Goal: Information Seeking & Learning: Learn about a topic

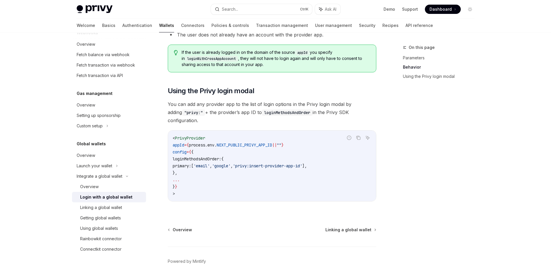
scroll to position [337, 0]
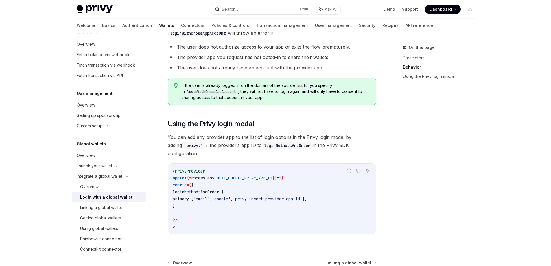
drag, startPoint x: 212, startPoint y: 225, endPoint x: 221, endPoint y: 195, distance: 31.5
click at [221, 195] on div "< PrivyProvider appId = { process . env . NEXT_PUBLIC_PRIVY_APP_ID || "" } conf…" at bounding box center [272, 198] width 208 height 71
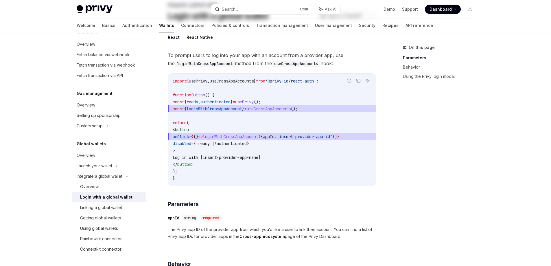
scroll to position [0, 0]
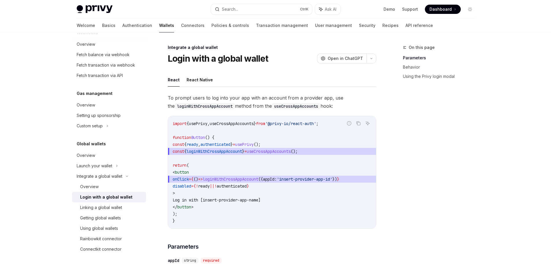
click at [169, 58] on h1 "Login with a global wallet" at bounding box center [218, 58] width 101 height 10
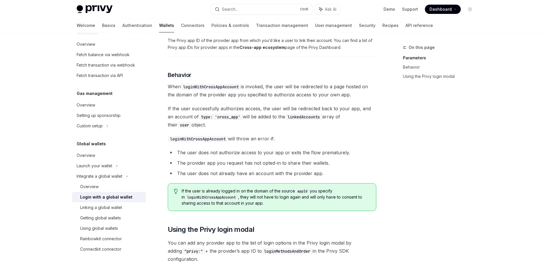
scroll to position [395, 0]
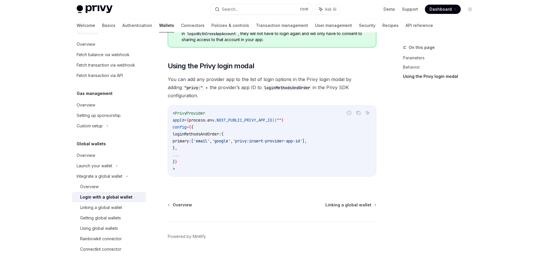
copy div "Lorem ipsu d sitame consec AdipIS Elit se DoeiUSM TempOR Inci ut LaboREE Dolor …"
click at [96, 155] on div "Overview" at bounding box center [110, 155] width 66 height 7
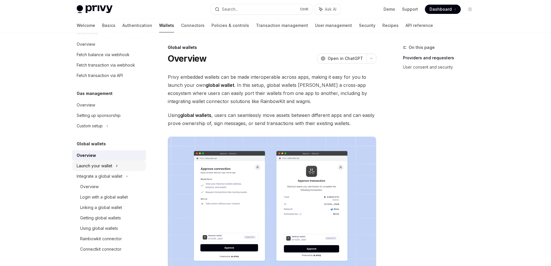
click at [98, 165] on div "Launch your wallet" at bounding box center [95, 165] width 36 height 7
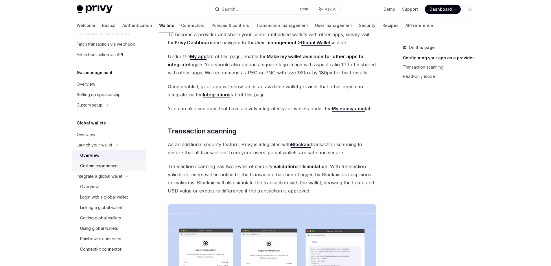
scroll to position [174, 0]
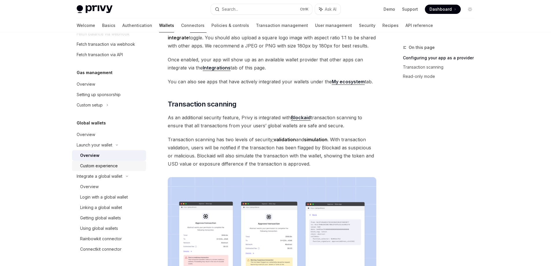
click at [112, 168] on div "Custom experience" at bounding box center [99, 165] width 38 height 7
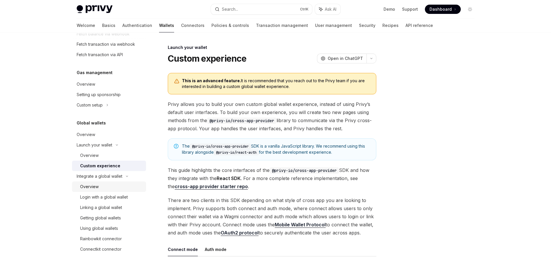
click at [109, 185] on div "Overview" at bounding box center [111, 186] width 62 height 7
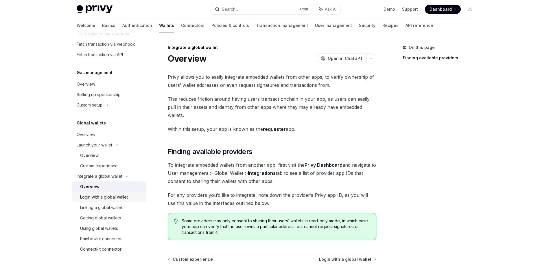
click at [111, 201] on link "Login with a global wallet" at bounding box center [109, 197] width 74 height 10
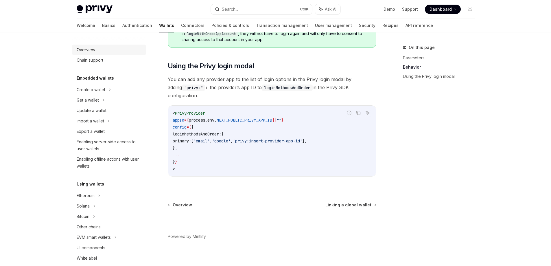
click at [89, 47] on div "Overview" at bounding box center [86, 49] width 19 height 7
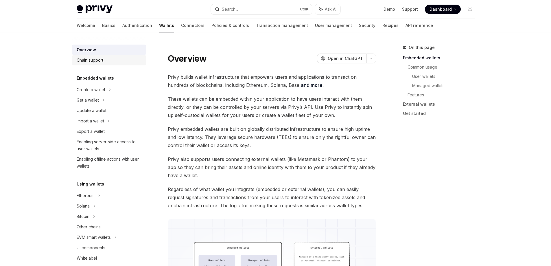
click at [89, 63] on div "Chain support" at bounding box center [90, 60] width 27 height 7
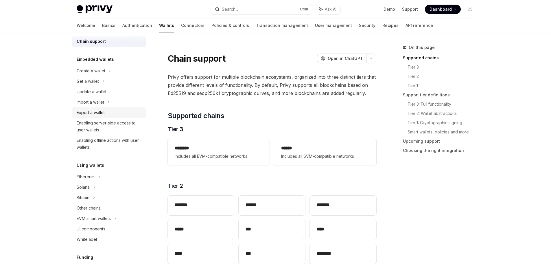
scroll to position [29, 0]
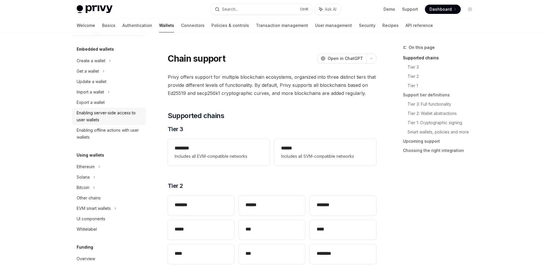
click at [109, 114] on div "Enabling server-side access to user wallets" at bounding box center [110, 116] width 66 height 14
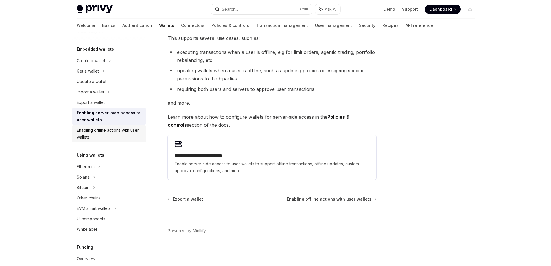
click at [103, 131] on div "Enabling offline actions with user wallets" at bounding box center [110, 134] width 66 height 14
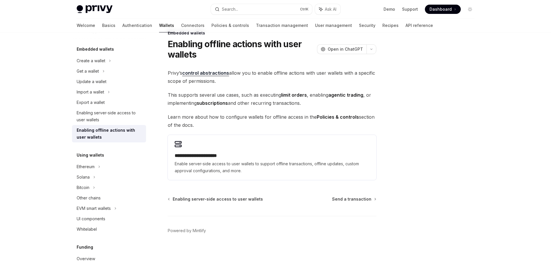
scroll to position [14, 0]
click at [93, 61] on div "Create a wallet" at bounding box center [91, 60] width 29 height 7
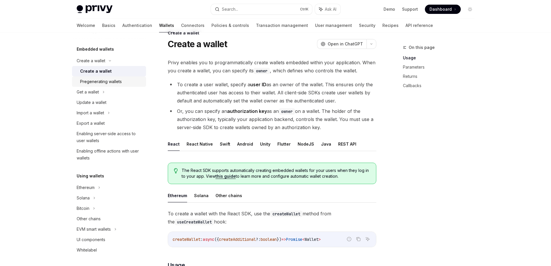
click at [95, 79] on div "Pregenerating wallets" at bounding box center [101, 81] width 42 height 7
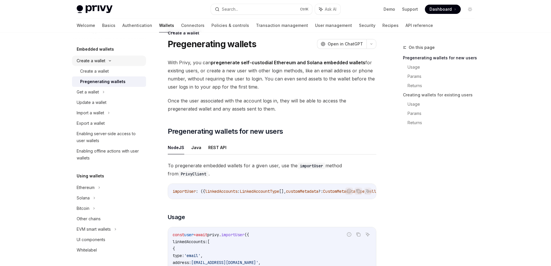
click at [89, 63] on div "Create a wallet" at bounding box center [91, 60] width 29 height 7
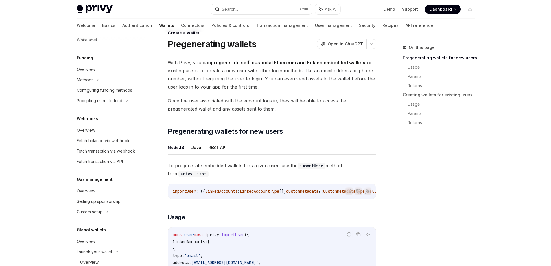
scroll to position [231, 0]
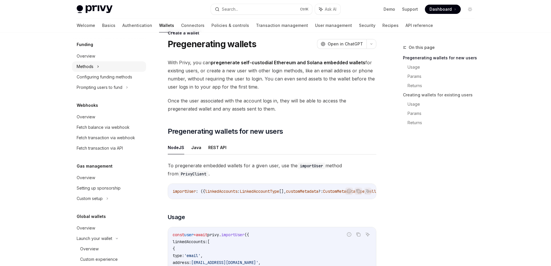
click at [100, 65] on div "Methods" at bounding box center [109, 66] width 74 height 10
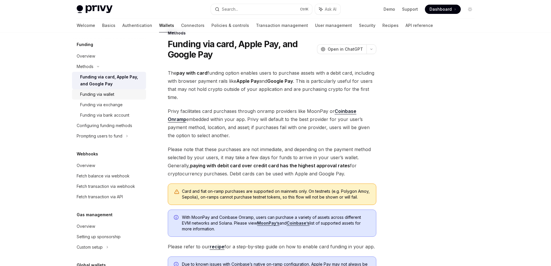
click at [106, 93] on div "Funding via wallet" at bounding box center [97, 94] width 34 height 7
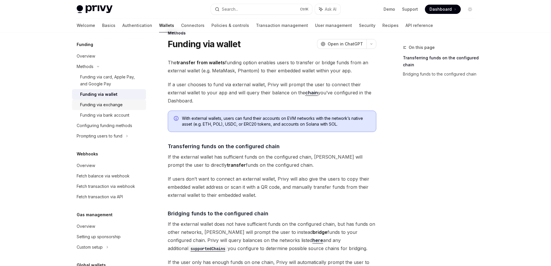
click at [91, 105] on div "Funding via exchange" at bounding box center [101, 104] width 43 height 7
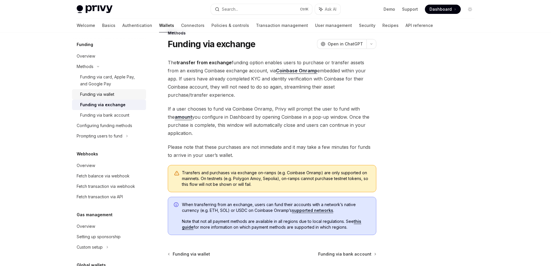
click at [97, 99] on link "Funding via wallet" at bounding box center [109, 94] width 74 height 10
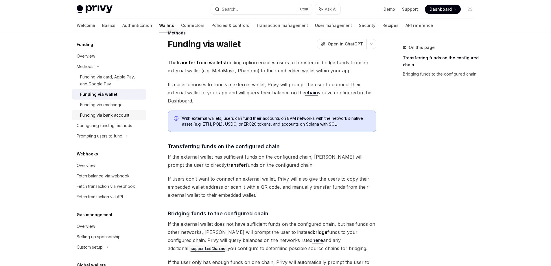
click at [97, 112] on div "Funding via bank account" at bounding box center [104, 115] width 49 height 7
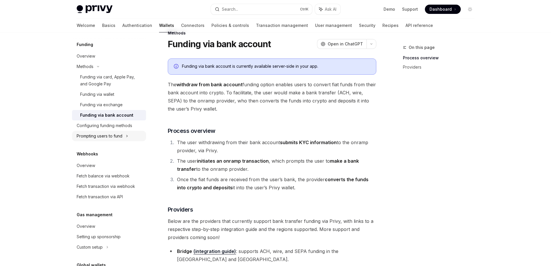
click at [94, 131] on div "Prompting users to fund" at bounding box center [109, 136] width 74 height 10
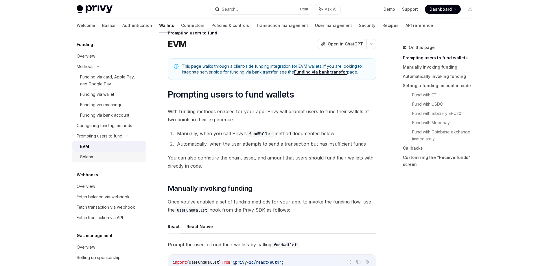
click at [91, 159] on div "Solana" at bounding box center [86, 156] width 13 height 7
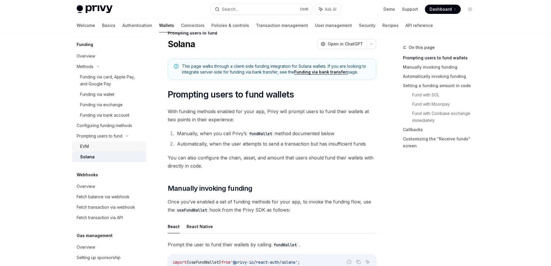
click at [93, 145] on div "EVM" at bounding box center [111, 146] width 62 height 7
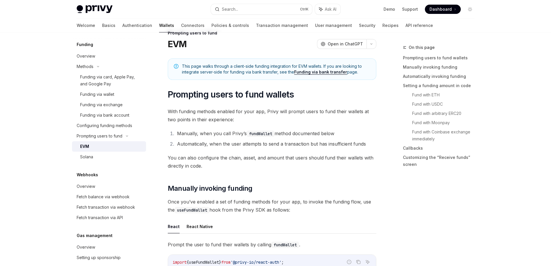
type textarea "*"
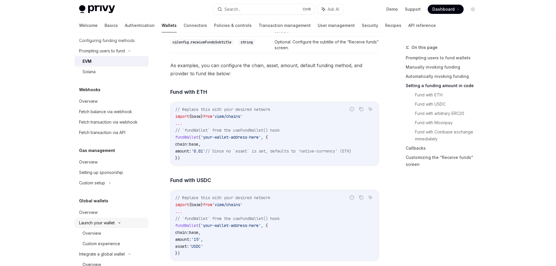
scroll to position [308, 0]
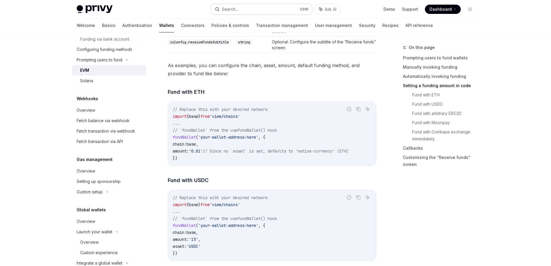
click at [257, 14] on button "Search... Ctrl K" at bounding box center [261, 9] width 101 height 10
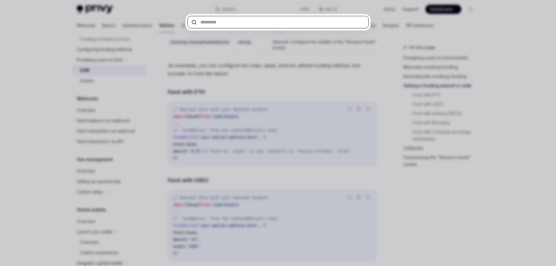
paste input "**********"
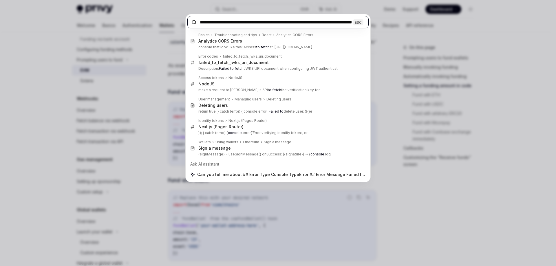
type input "**********"
click at [377, 45] on div "**********" at bounding box center [278, 133] width 556 height 266
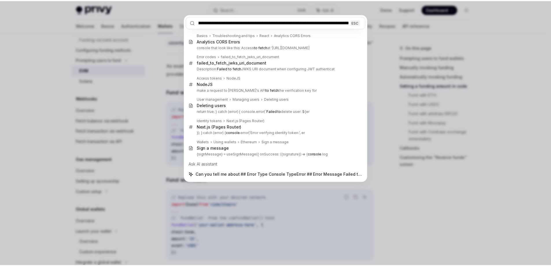
scroll to position [0, 0]
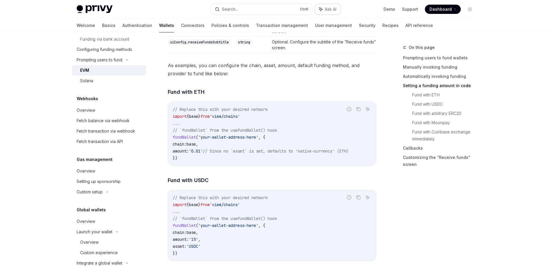
click at [332, 10] on span "Ask AI" at bounding box center [331, 9] width 12 height 6
type textarea "*"
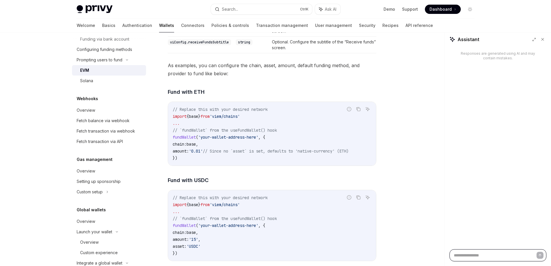
click at [503, 254] on textarea at bounding box center [498, 255] width 97 height 12
paste textarea "**********"
type textarea "**********"
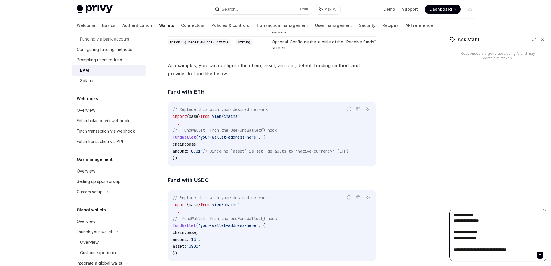
type textarea "*"
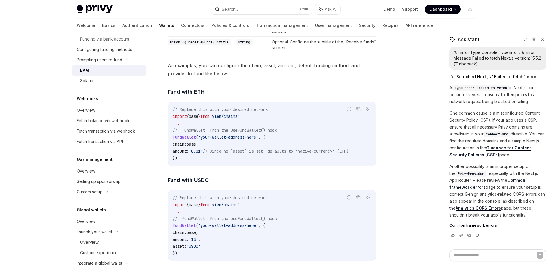
type textarea "*"
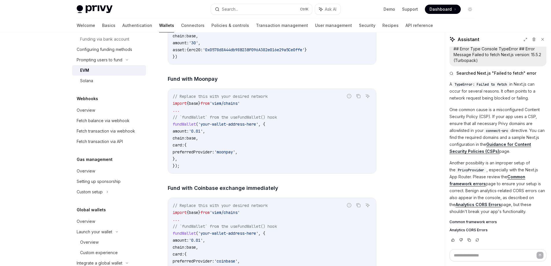
scroll to position [1056, 0]
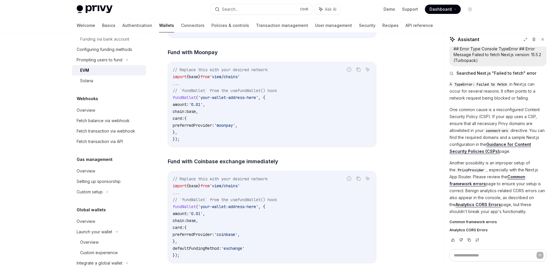
drag, startPoint x: 528, startPoint y: 212, endPoint x: 450, endPoint y: 81, distance: 153.1
click at [450, 81] on div "A TypeError: Failed to fetch in Next.js can occur for several reasons. It often…" at bounding box center [498, 157] width 97 height 152
copy div "A TypeError: Failed to fetch in Next.js can occur for several reasons. It often…"
drag, startPoint x: 505, startPoint y: 16, endPoint x: 395, endPoint y: 17, distance: 110.2
click at [505, 16] on div at bounding box center [275, 16] width 551 height 32
